Goal: Book appointment/travel/reservation

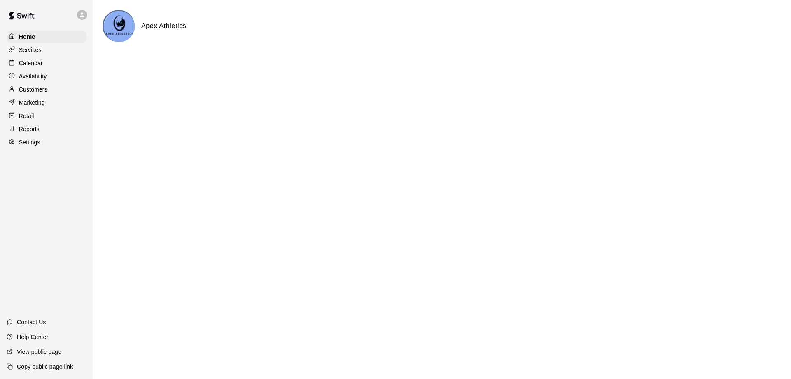
click at [31, 63] on p "Calendar" at bounding box center [31, 63] width 24 height 8
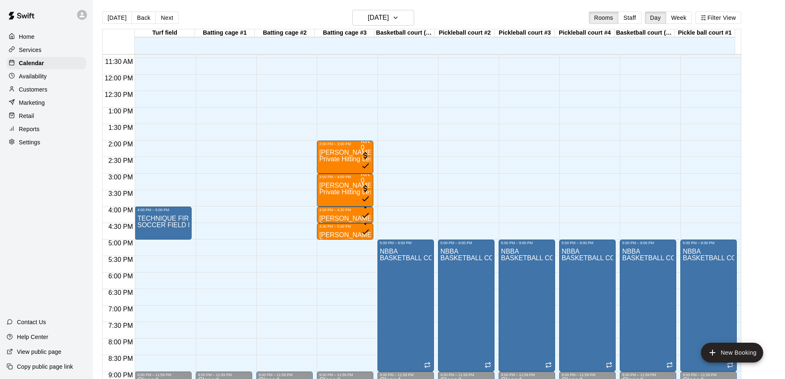
scroll to position [393, 0]
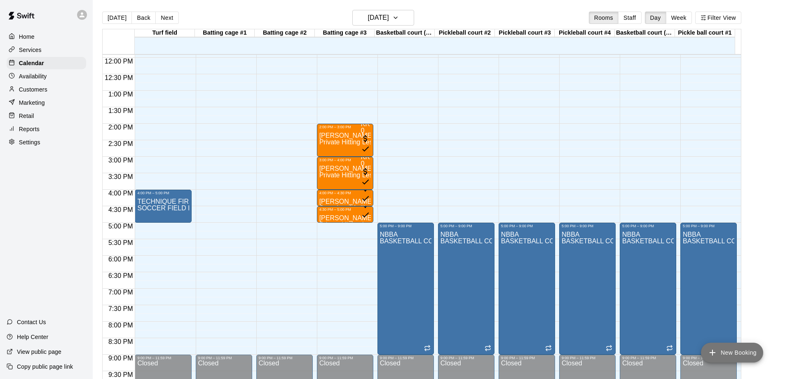
click at [742, 352] on button "New Booking" at bounding box center [732, 352] width 62 height 20
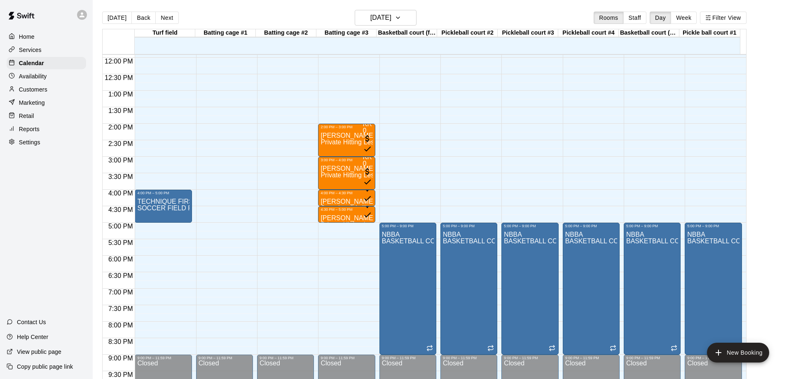
type input "*"
type input "**********"
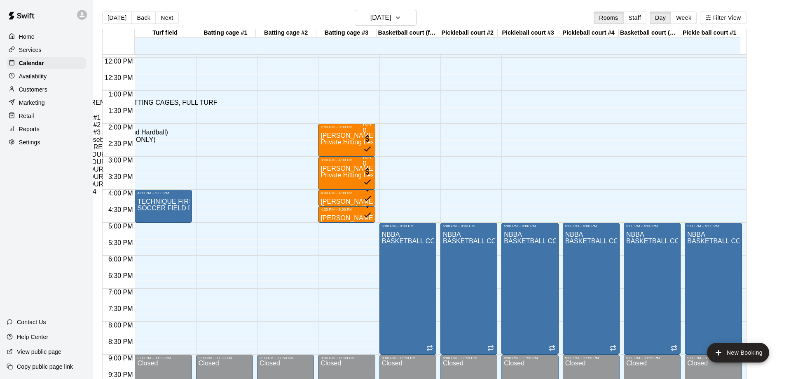
click at [231, 151] on li "SOCCER FIELD RENTAL" at bounding box center [137, 146] width 188 height 7
type input "**********"
type input "********"
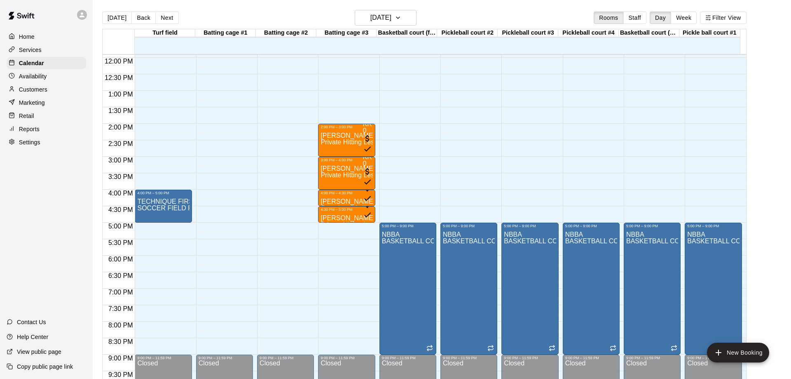
click at [221, 320] on li "Turf field" at bounding box center [127, 323] width 188 height 7
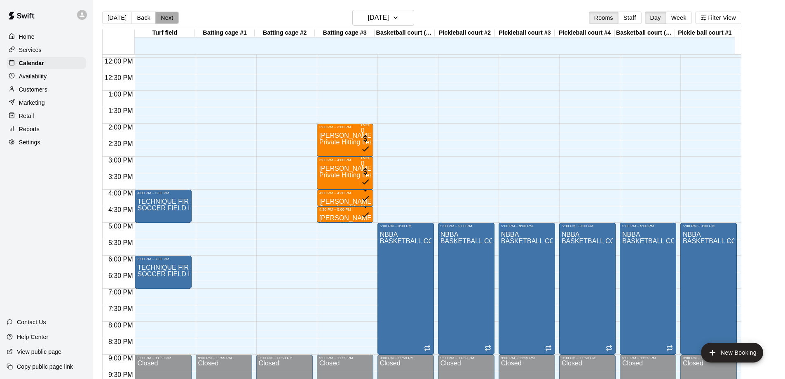
click at [167, 16] on button "Next" at bounding box center [166, 18] width 23 height 12
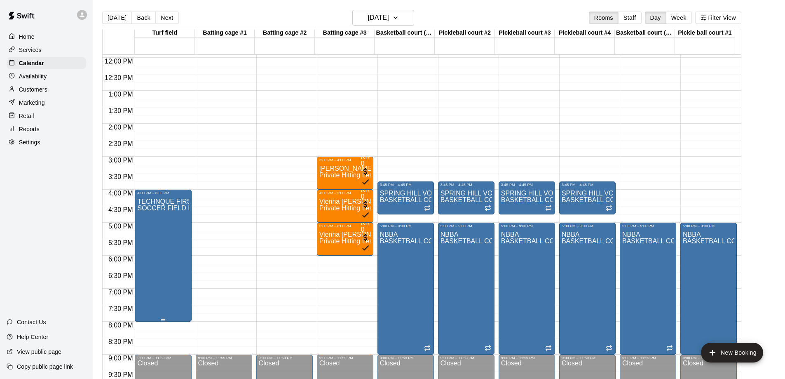
click at [168, 224] on div "TECHNQUE FIRST SOCCER FIELD RENTAL" at bounding box center [162, 384] width 51 height 379
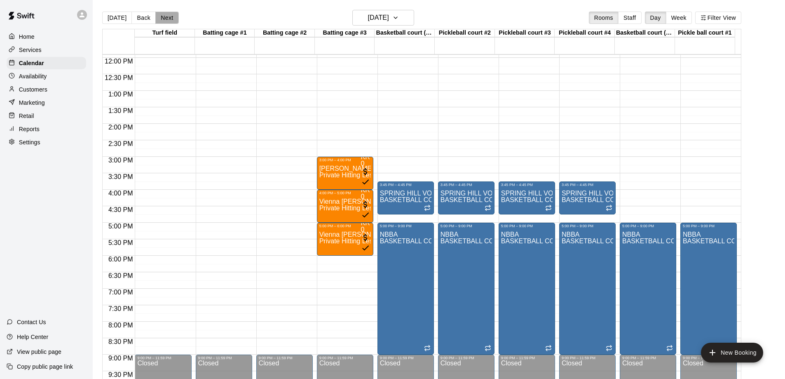
click at [164, 14] on button "Next" at bounding box center [166, 18] width 23 height 12
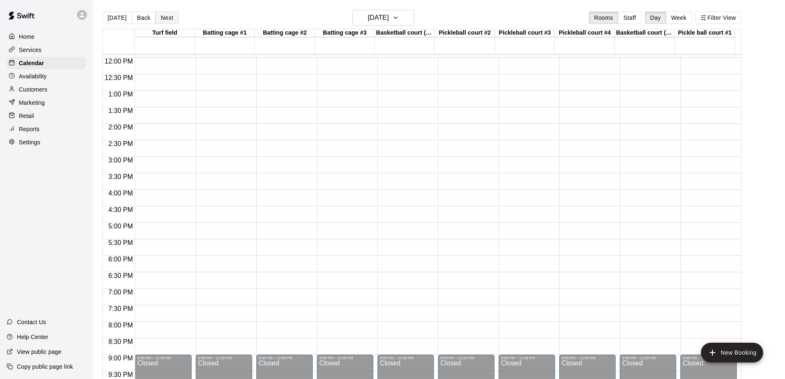
click at [164, 14] on button "Next" at bounding box center [166, 18] width 23 height 12
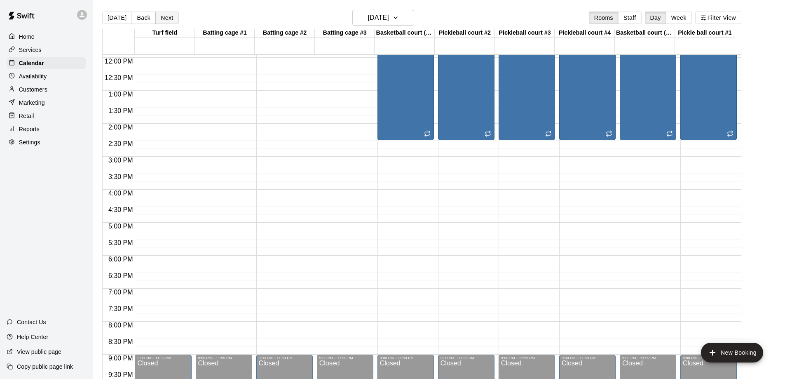
click at [164, 14] on button "Next" at bounding box center [166, 18] width 23 height 12
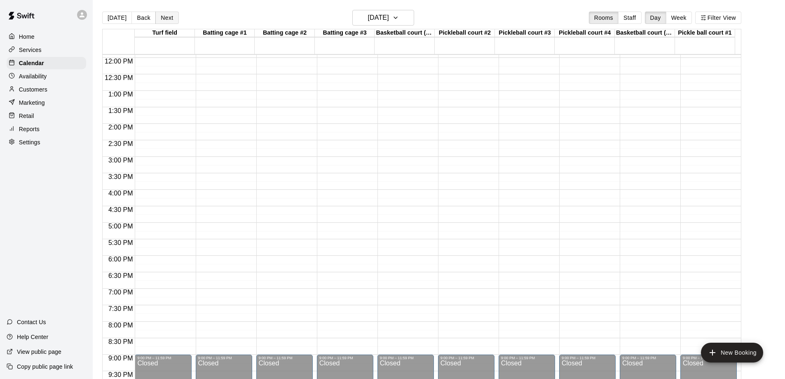
click at [167, 20] on button "Next" at bounding box center [166, 18] width 23 height 12
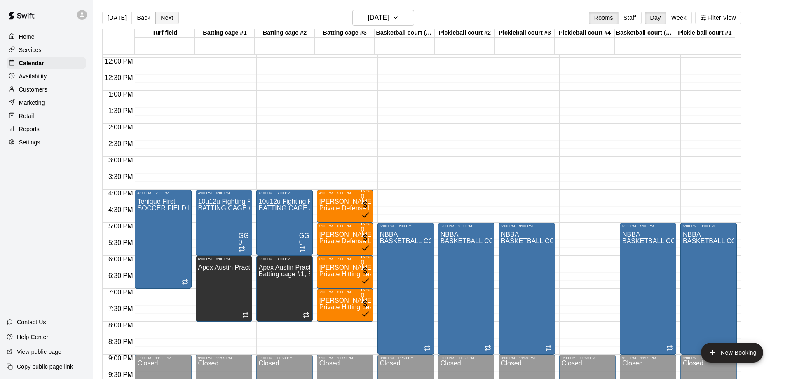
click at [167, 20] on button "Next" at bounding box center [166, 18] width 23 height 12
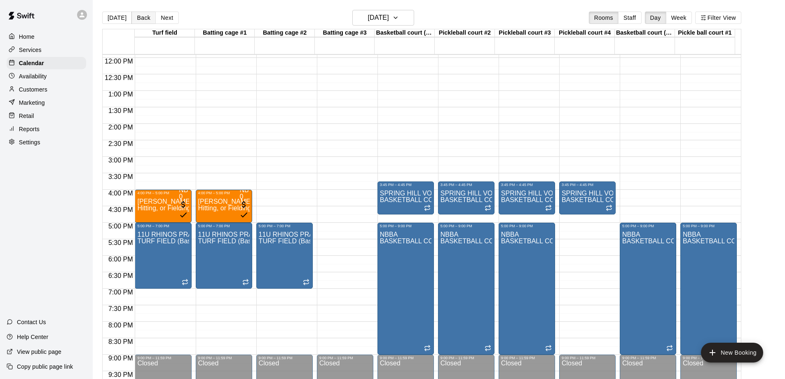
click at [145, 17] on button "Back" at bounding box center [143, 18] width 24 height 12
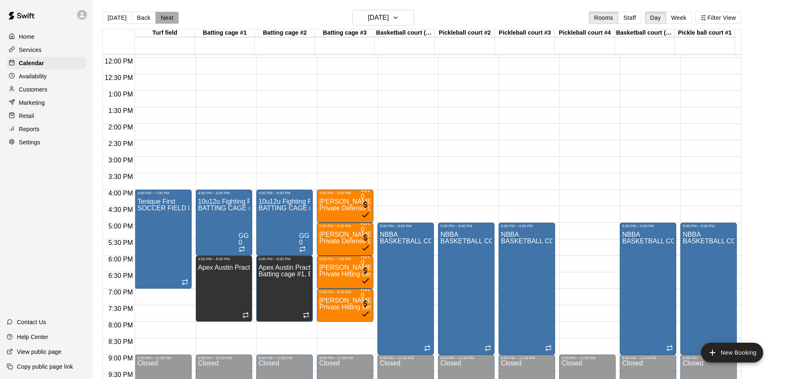
click at [164, 17] on button "Next" at bounding box center [166, 18] width 23 height 12
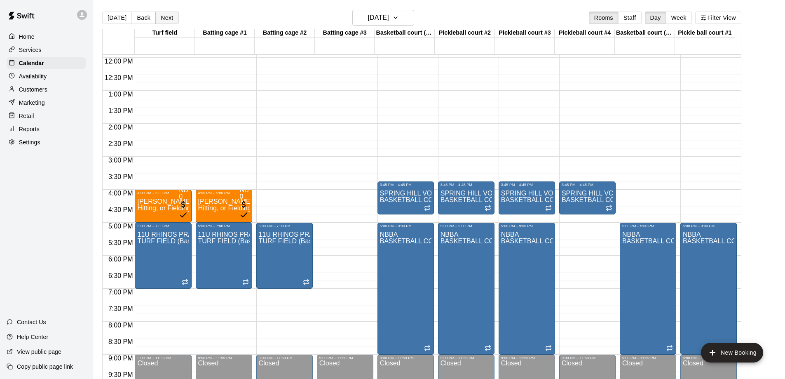
click at [165, 22] on button "Next" at bounding box center [166, 18] width 23 height 12
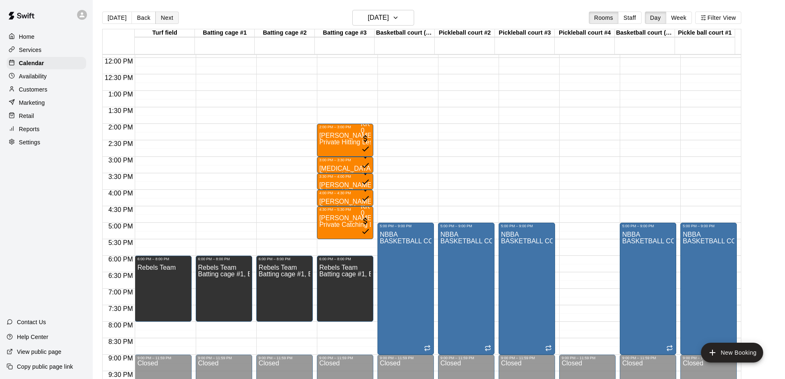
click at [165, 22] on button "Next" at bounding box center [166, 18] width 23 height 12
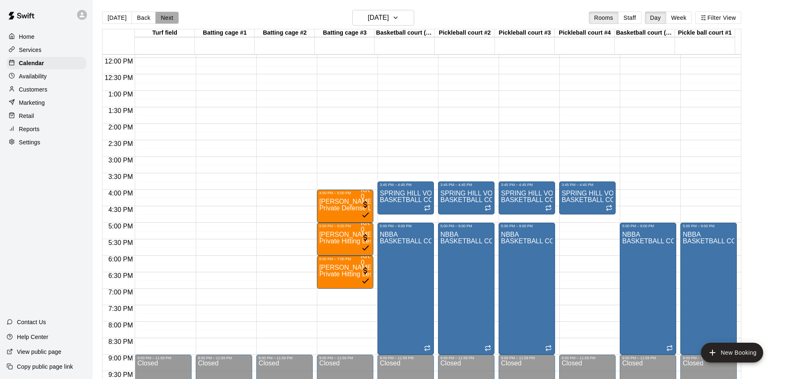
click at [165, 22] on button "Next" at bounding box center [166, 18] width 23 height 12
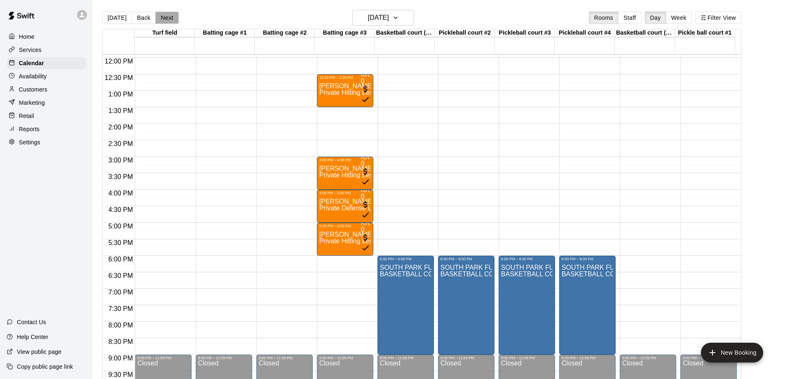
click at [165, 22] on button "Next" at bounding box center [166, 18] width 23 height 12
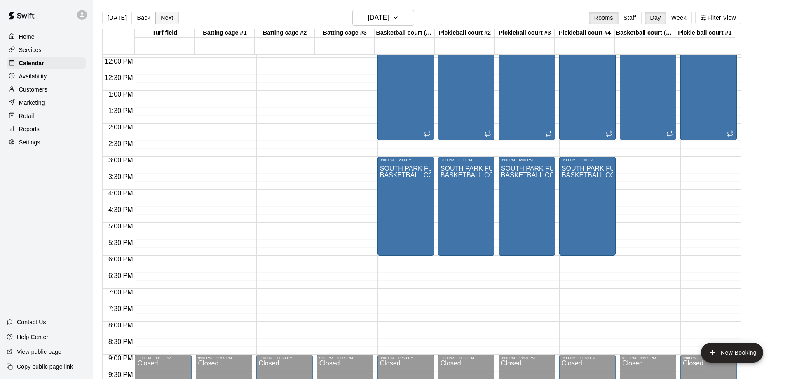
click at [165, 22] on button "Next" at bounding box center [166, 18] width 23 height 12
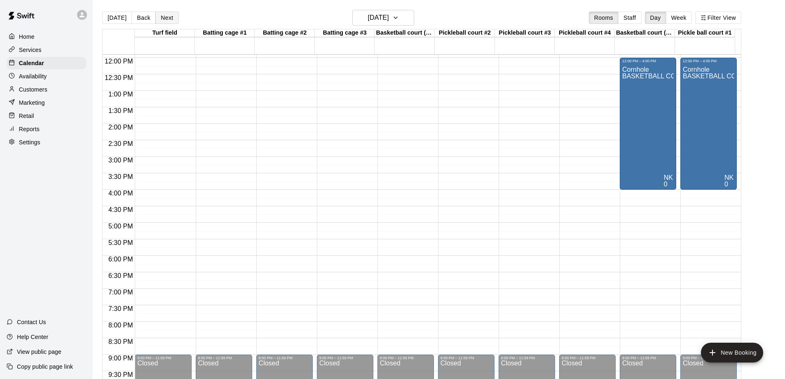
click at [165, 22] on button "Next" at bounding box center [166, 18] width 23 height 12
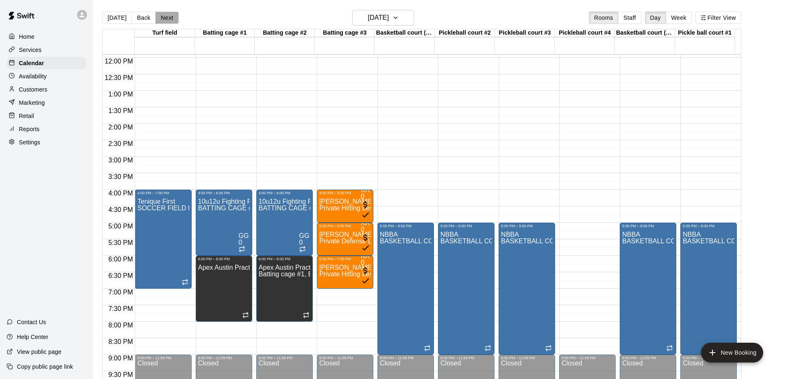
click at [165, 22] on button "Next" at bounding box center [166, 18] width 23 height 12
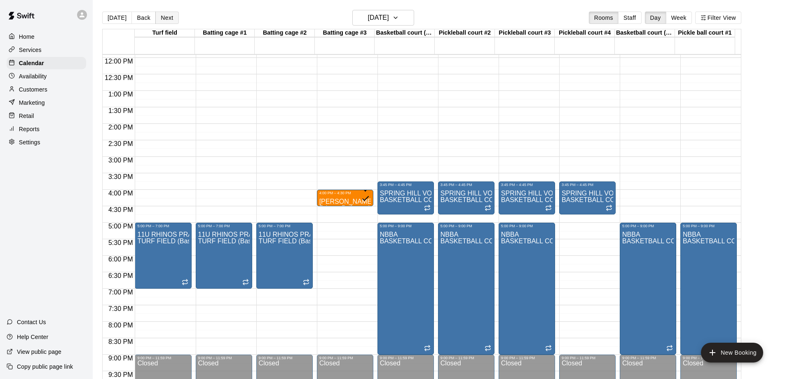
click at [165, 22] on button "Next" at bounding box center [166, 18] width 23 height 12
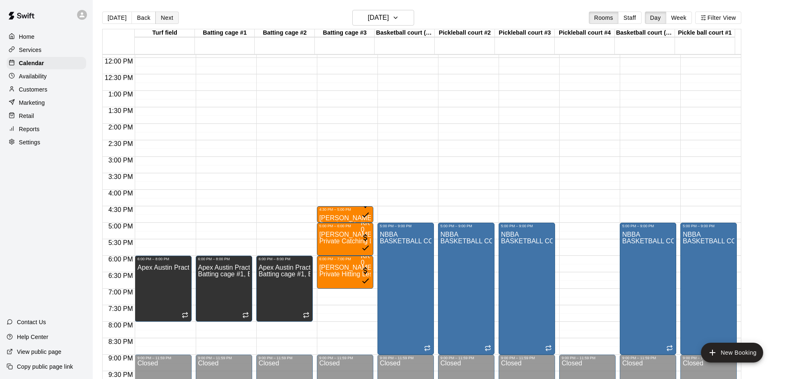
click at [165, 22] on button "Next" at bounding box center [166, 18] width 23 height 12
